Goal: Check status: Check status

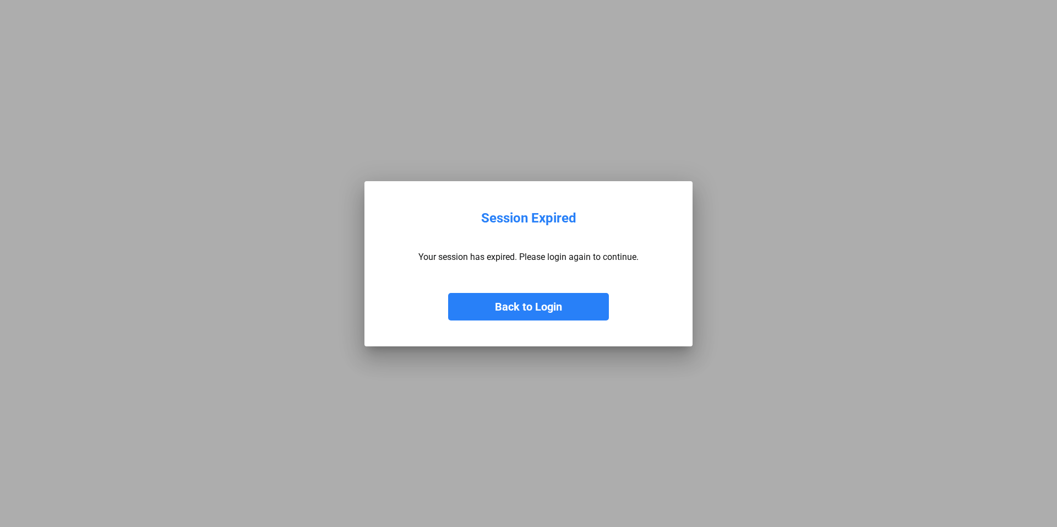
click at [520, 308] on button "Back to Login" at bounding box center [528, 307] width 161 height 28
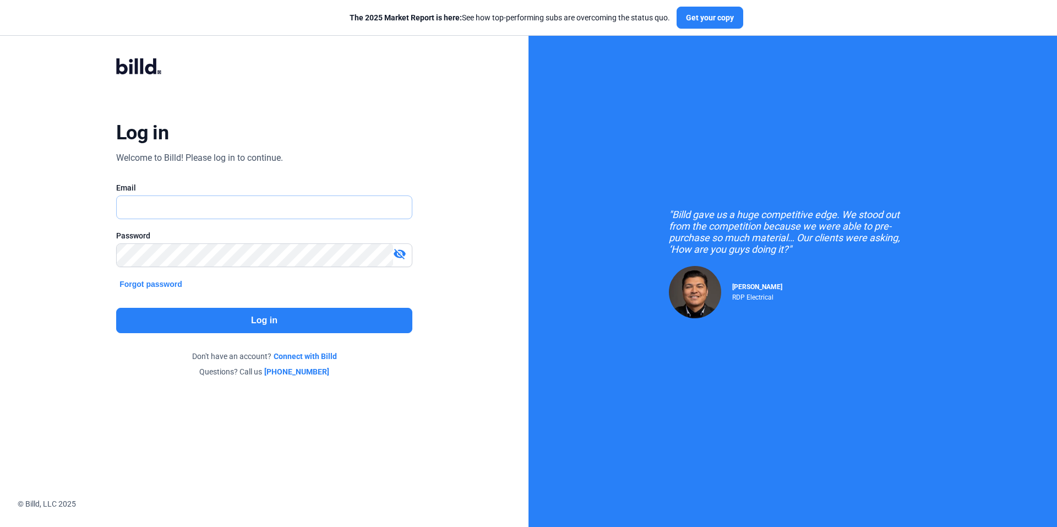
click at [157, 208] on input "text" at bounding box center [264, 207] width 295 height 23
type input "[PERSON_NAME][EMAIL_ADDRESS][DOMAIN_NAME]"
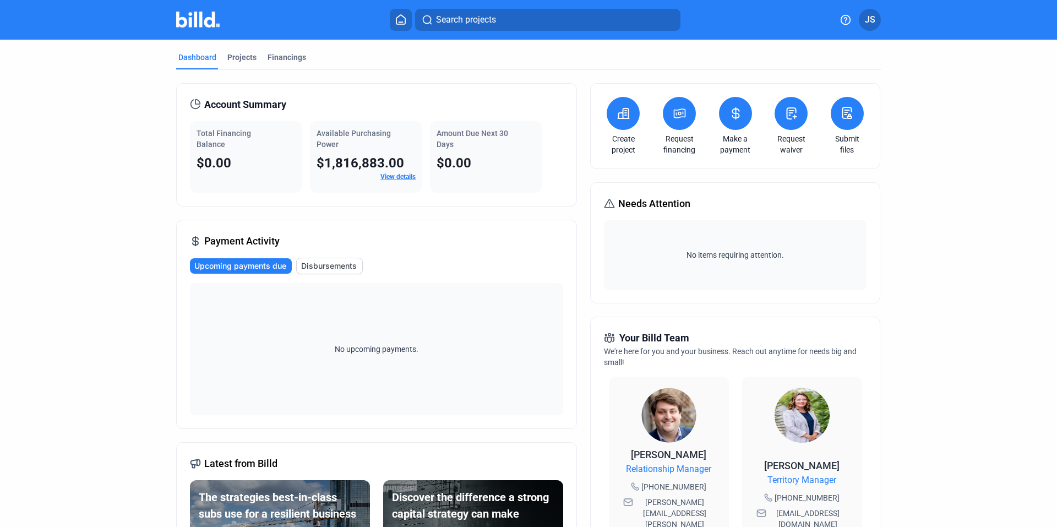
click at [330, 263] on span "Disbursements" at bounding box center [329, 265] width 56 height 11
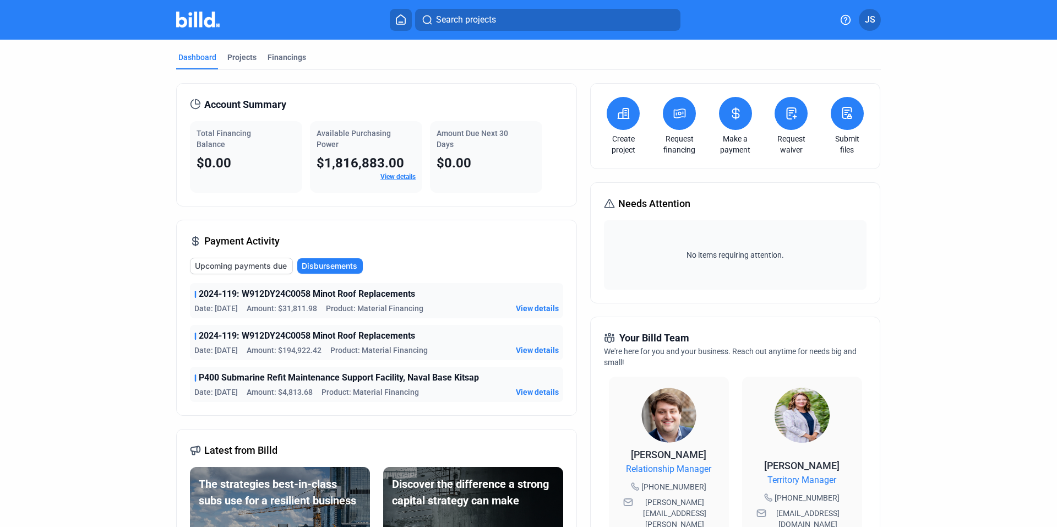
click at [730, 117] on icon at bounding box center [736, 113] width 14 height 13
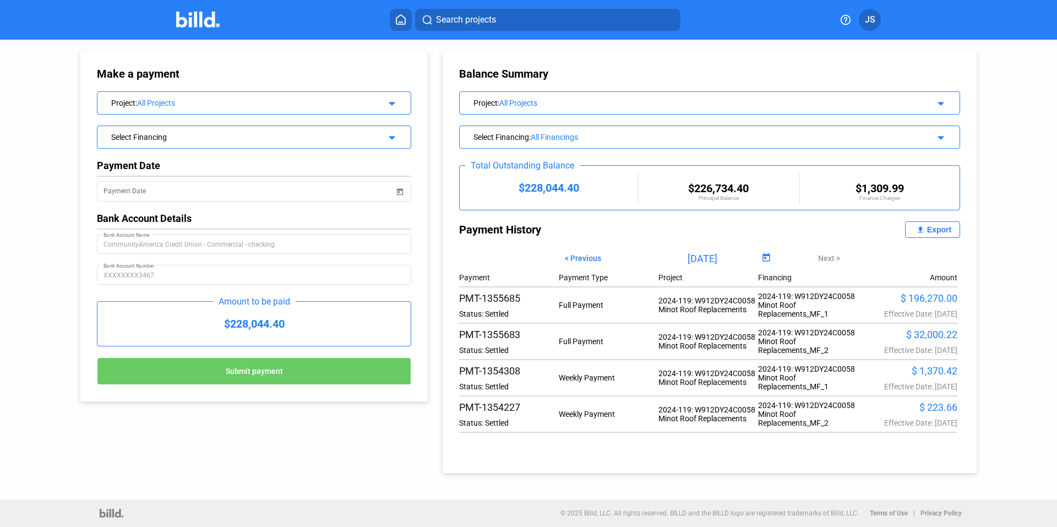
click at [176, 138] on div "Select Financing" at bounding box center [239, 135] width 257 height 11
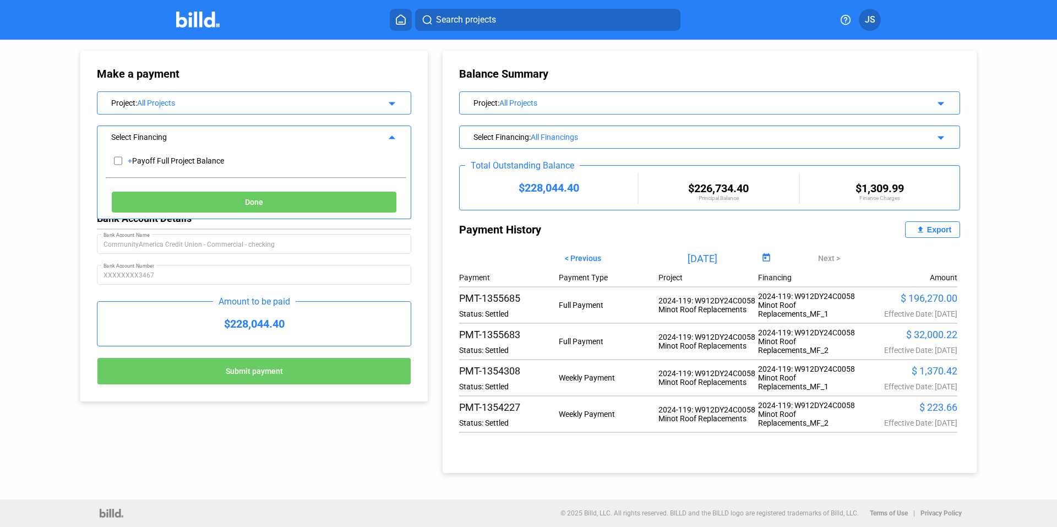
click at [176, 138] on div "Select Financing" at bounding box center [239, 135] width 257 height 11
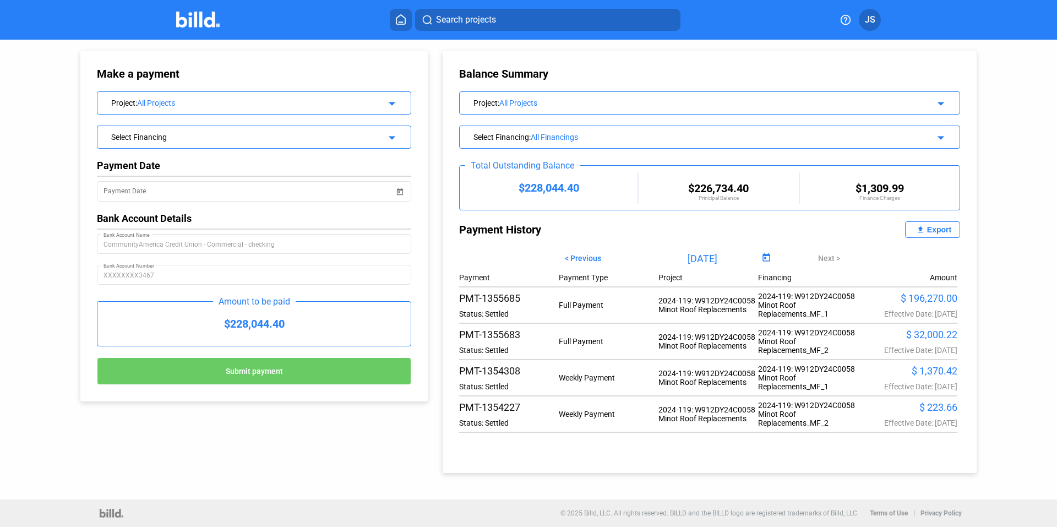
click at [183, 100] on div "All Projects" at bounding box center [252, 103] width 231 height 9
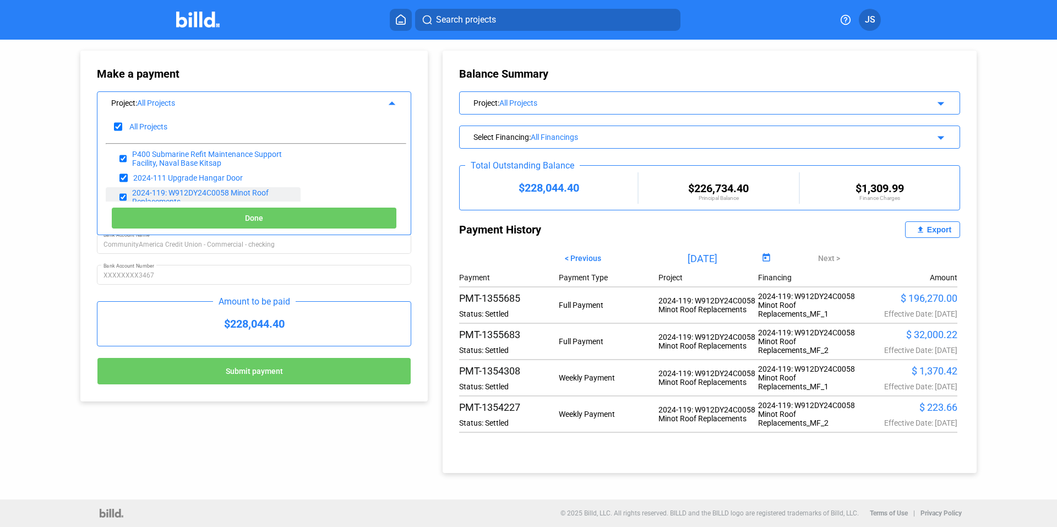
click at [174, 189] on div "2024-119: W912DY24C0058 Minot Roof Replacements" at bounding box center [212, 197] width 160 height 18
click at [237, 216] on button "Done" at bounding box center [254, 218] width 286 height 22
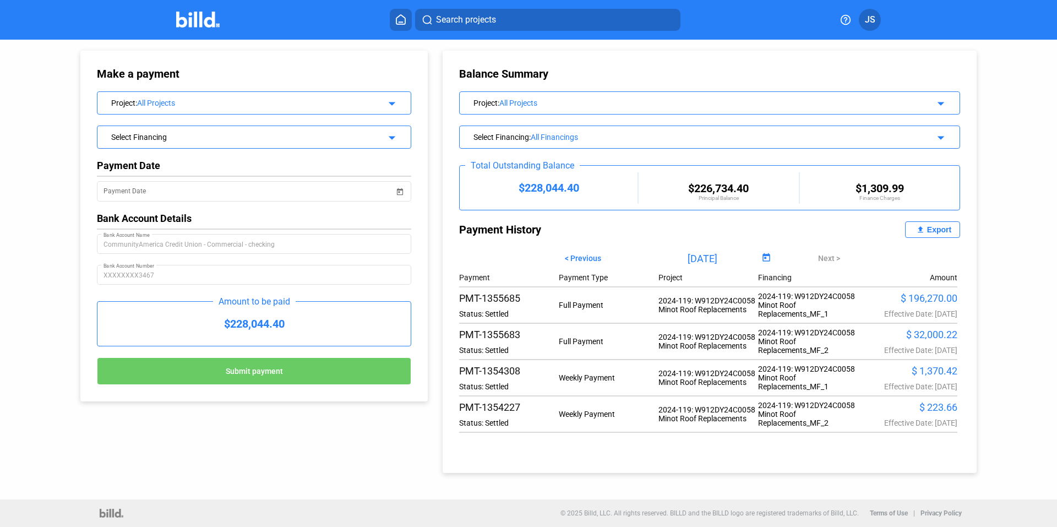
click at [403, 15] on icon at bounding box center [400, 19] width 11 height 10
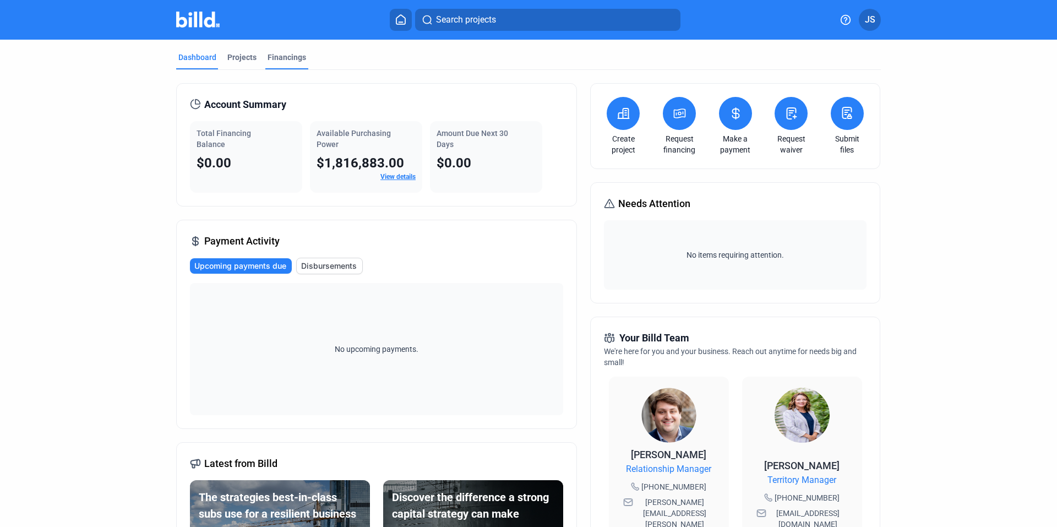
click at [292, 56] on div "Financings" at bounding box center [286, 57] width 39 height 11
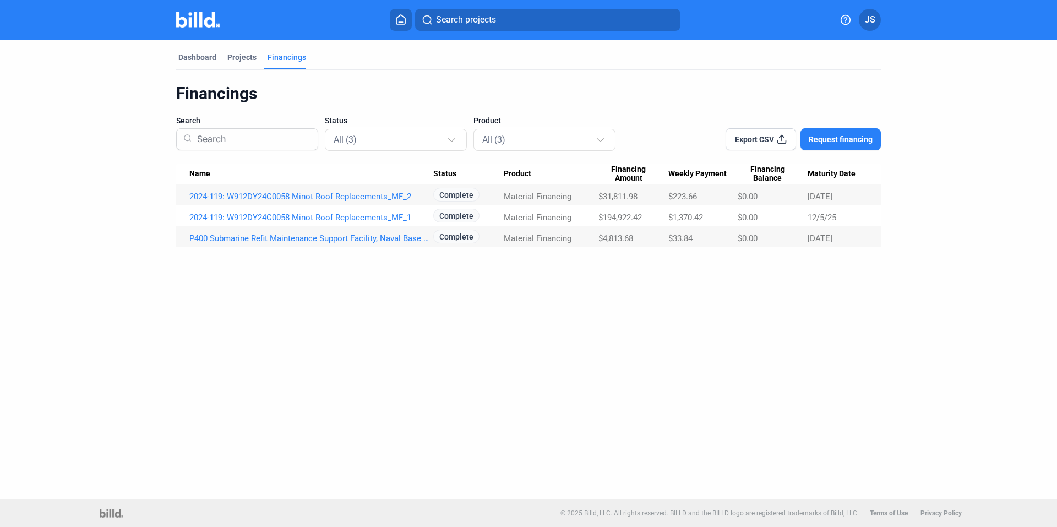
click at [335, 201] on link "2024-119: W912DY24C0058 Minot Roof Replacements_MF_1" at bounding box center [311, 197] width 244 height 10
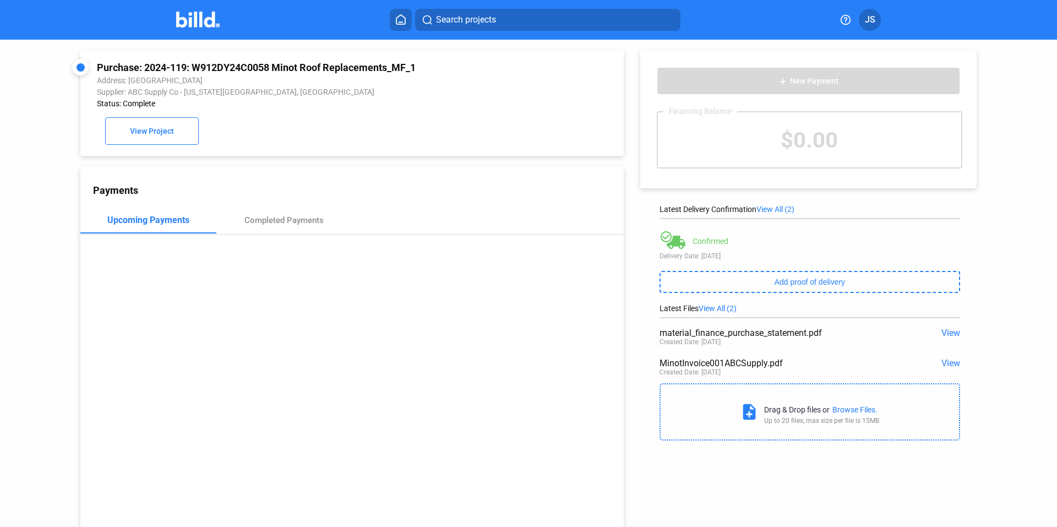
click at [943, 334] on span "View" at bounding box center [950, 332] width 19 height 10
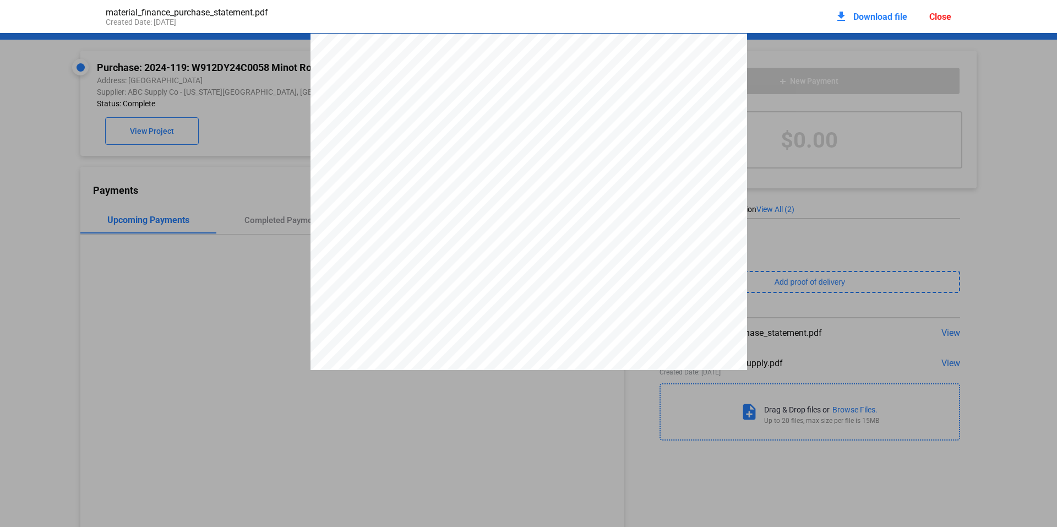
click at [347, 439] on pdf-viewer "PURCHASE STATEMENT This PURCHASE STATEMENT is being executed and delivered purs…" at bounding box center [528, 244] width 1057 height 422
click at [773, 30] on div "material_finance_purchase_statement.pdf Created Date: [DATE] download Download …" at bounding box center [528, 16] width 867 height 33
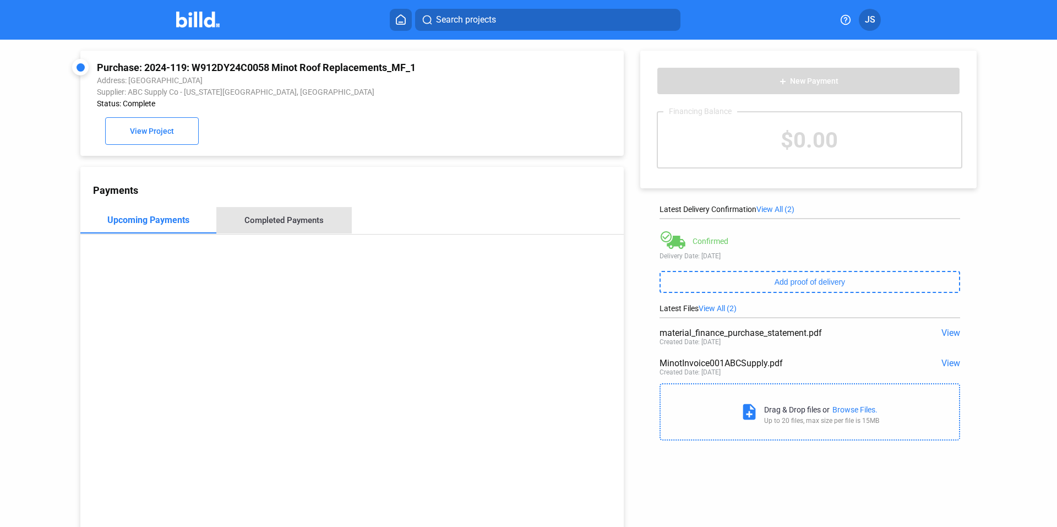
click at [294, 222] on div "Completed Payments" at bounding box center [283, 220] width 79 height 10
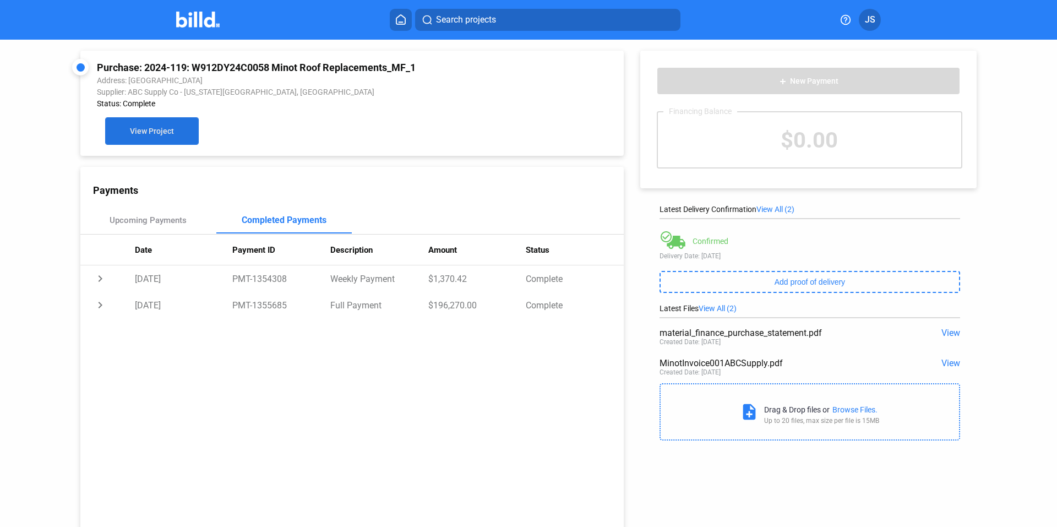
click at [155, 128] on span "View Project" at bounding box center [152, 131] width 44 height 9
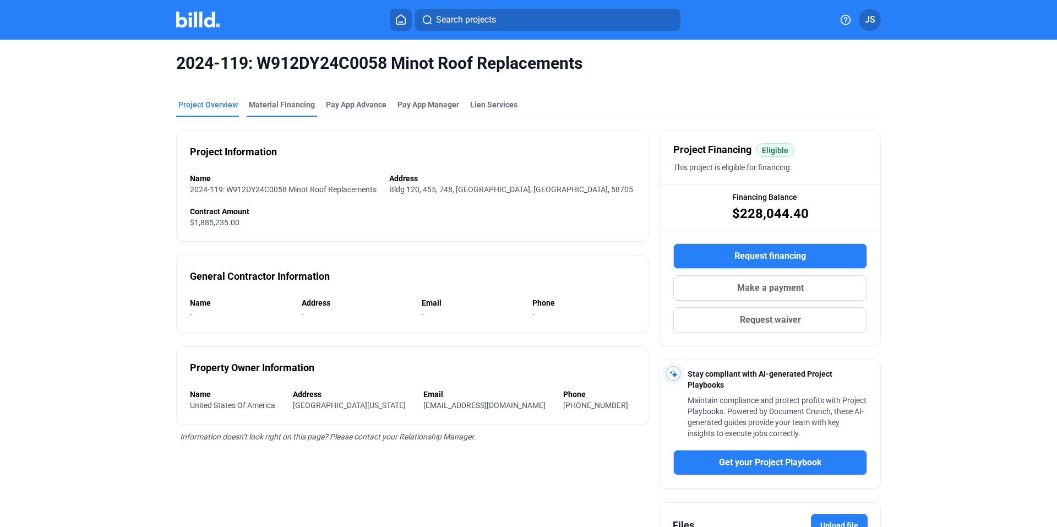
click at [305, 105] on div "Material Financing" at bounding box center [282, 104] width 66 height 11
